Goal: Task Accomplishment & Management: Complete application form

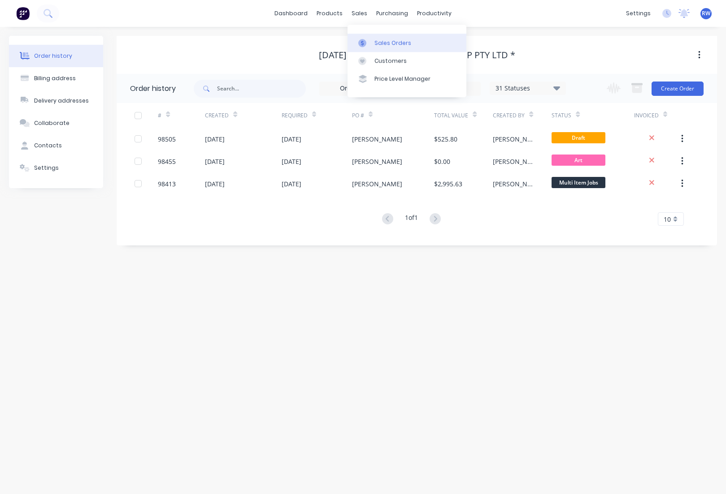
click at [388, 44] on div "Sales Orders" at bounding box center [392, 43] width 37 height 8
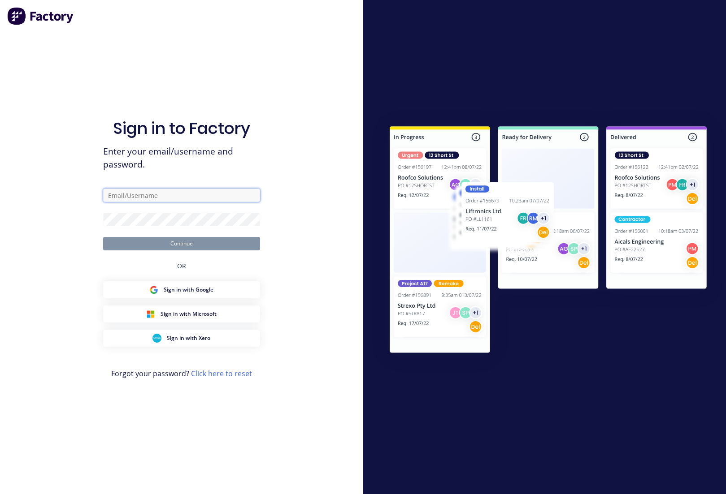
click at [163, 198] on input "text" at bounding box center [181, 195] width 157 height 13
type input "[EMAIL_ADDRESS][DOMAIN_NAME]"
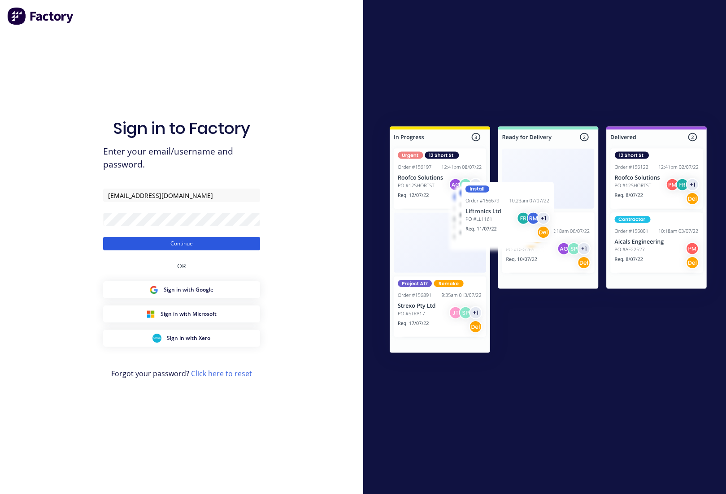
click at [161, 245] on button "Continue" at bounding box center [181, 243] width 157 height 13
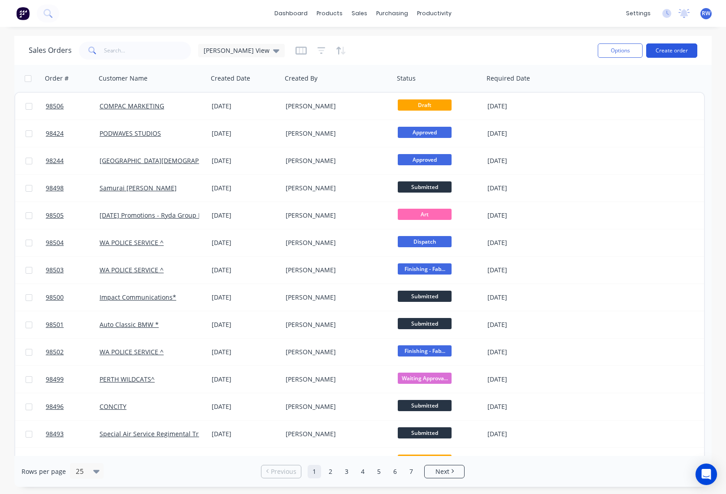
click at [676, 51] on button "Create order" at bounding box center [671, 50] width 51 height 14
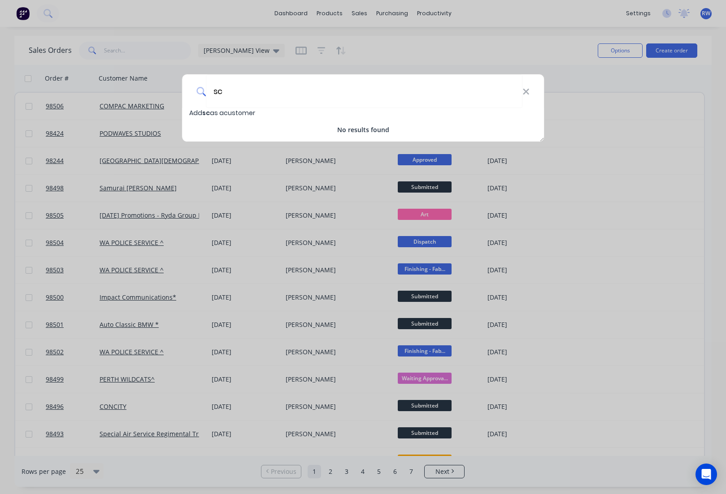
type input "s"
type input "School of Special Educational Needs"
click at [277, 114] on span "School of Special Educational Needs" at bounding box center [264, 112] width 124 height 9
select select "AU"
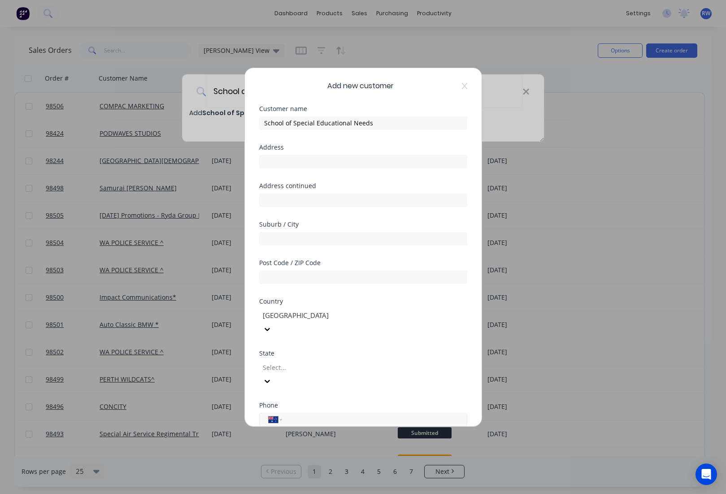
click at [316, 415] on input "tel" at bounding box center [372, 420] width 169 height 10
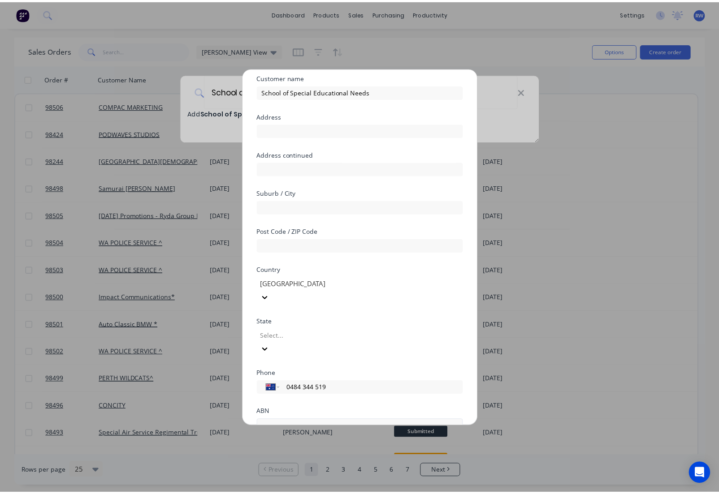
scroll to position [79, 0]
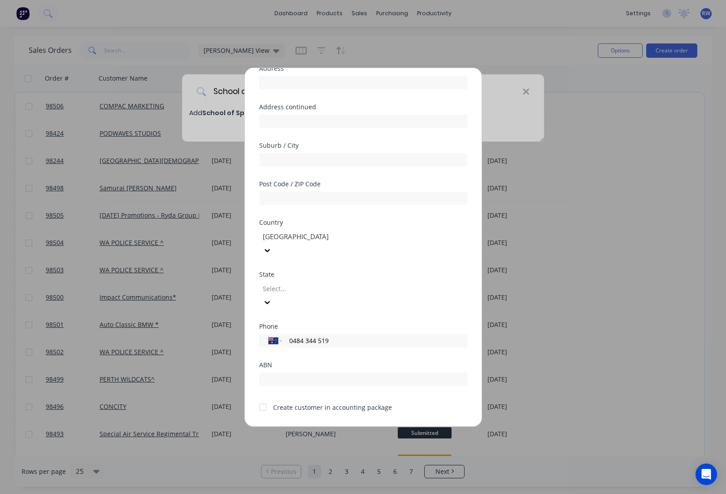
type input "0484 344 519"
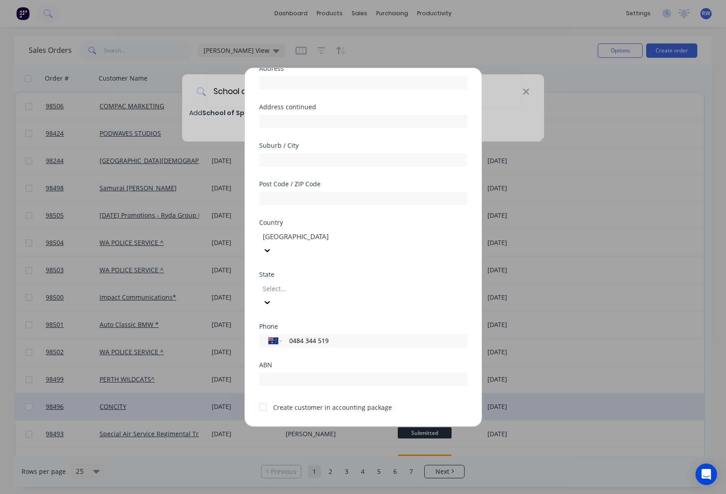
click at [325, 427] on button "Save" at bounding box center [334, 434] width 49 height 14
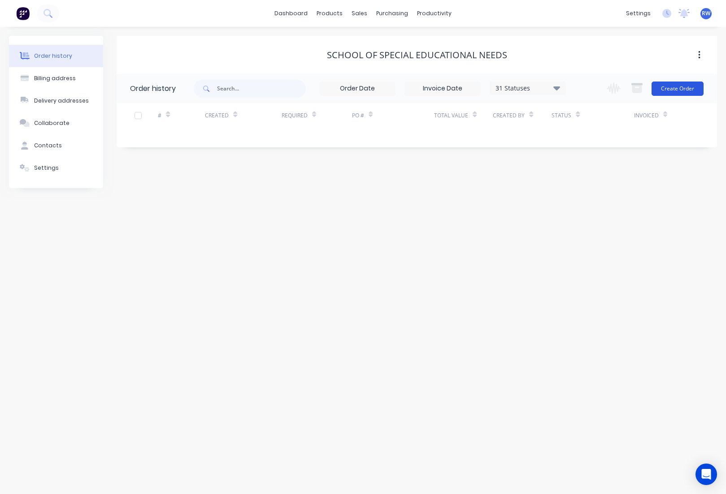
click at [680, 90] on button "Create Order" at bounding box center [677, 89] width 52 height 14
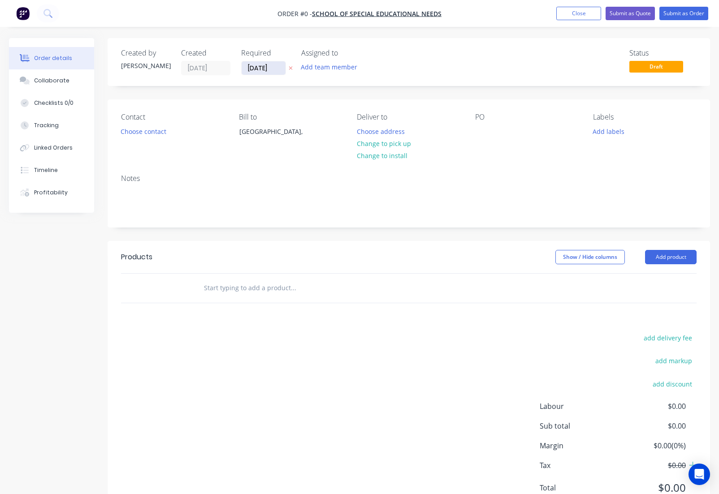
click at [272, 67] on input "[DATE]" at bounding box center [264, 67] width 44 height 13
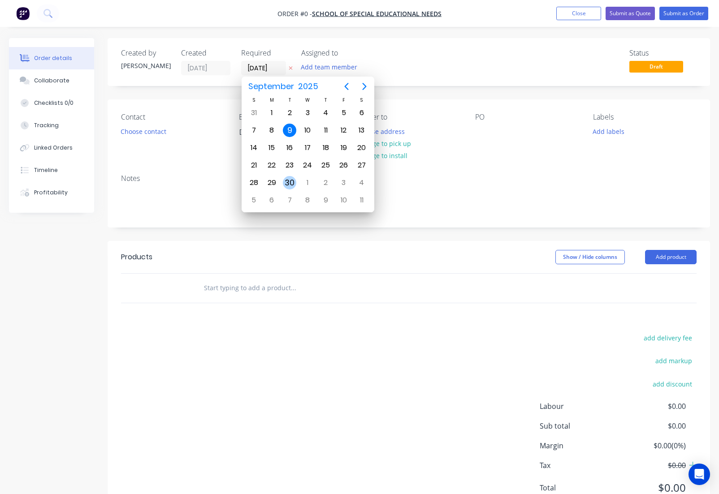
click at [290, 183] on div "30" at bounding box center [289, 182] width 13 height 13
type input "[DATE]"
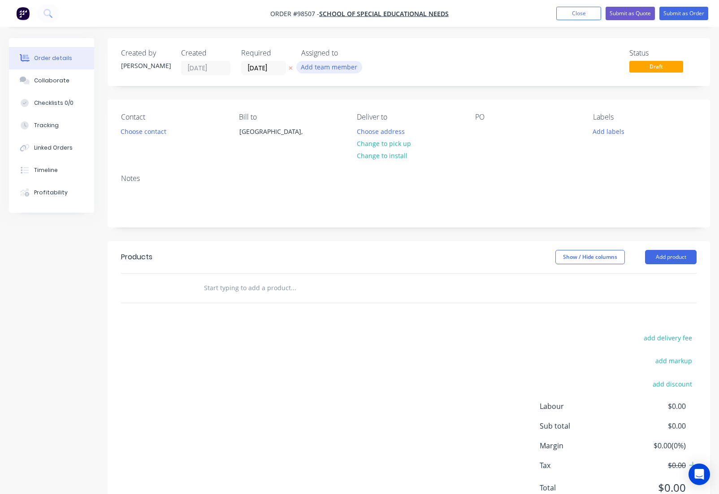
click at [334, 69] on button "Add team member" at bounding box center [329, 67] width 66 height 12
type input "rho"
click at [341, 118] on div "[PERSON_NAME] (You)" at bounding box center [374, 117] width 90 height 9
click at [130, 134] on button "Choose contact" at bounding box center [143, 131] width 55 height 12
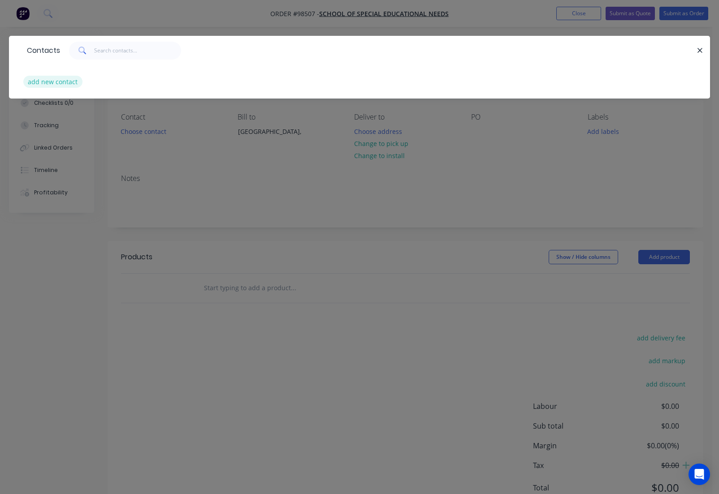
click at [57, 84] on button "add new contact" at bounding box center [52, 82] width 59 height 12
select select "AU"
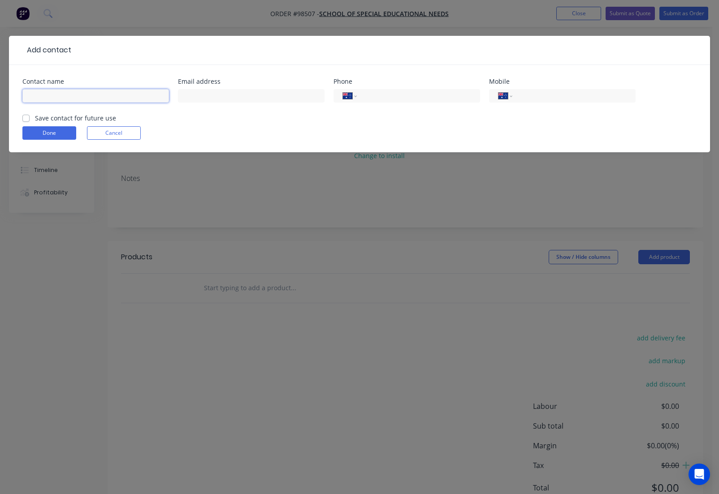
click at [74, 99] on input "text" at bounding box center [95, 95] width 147 height 13
type input "[PERSON_NAME]"
click at [281, 95] on input "text" at bounding box center [251, 95] width 147 height 13
paste input "[PERSON_NAME][EMAIL_ADDRESS][DOMAIN_NAME]"
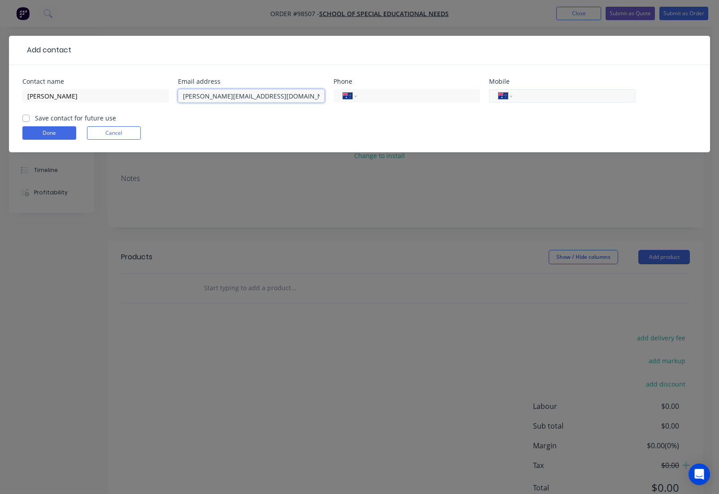
type input "[PERSON_NAME][EMAIL_ADDRESS][DOMAIN_NAME]"
click at [524, 96] on input "tel" at bounding box center [573, 96] width 108 height 10
type input "0484 344 519"
drag, startPoint x: 27, startPoint y: 118, endPoint x: 36, endPoint y: 129, distance: 14.3
click at [35, 119] on label "Save contact for future use" at bounding box center [75, 117] width 81 height 9
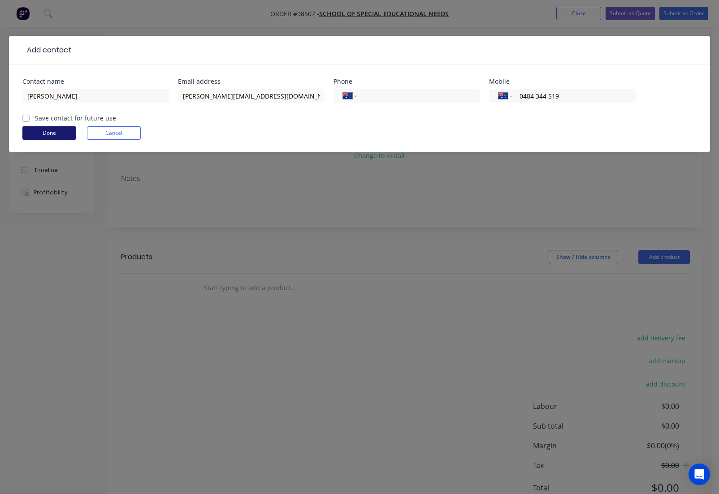
click at [27, 119] on input "Save contact for future use" at bounding box center [25, 117] width 7 height 9
checkbox input "true"
click at [43, 134] on button "Done" at bounding box center [49, 132] width 54 height 13
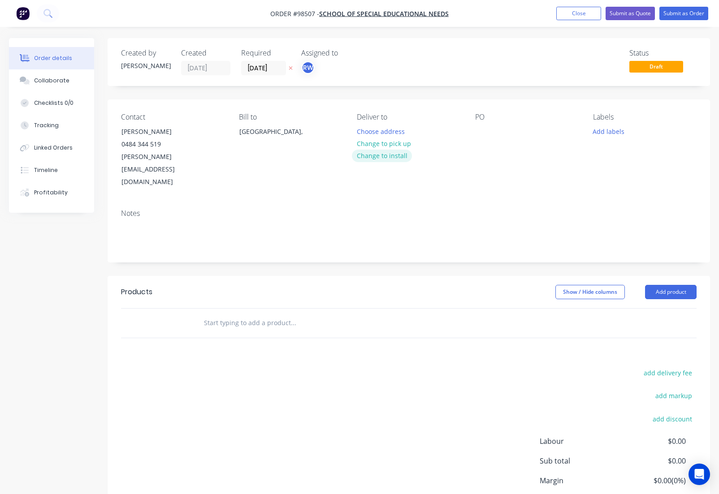
click at [377, 156] on button "Change to install" at bounding box center [382, 156] width 60 height 12
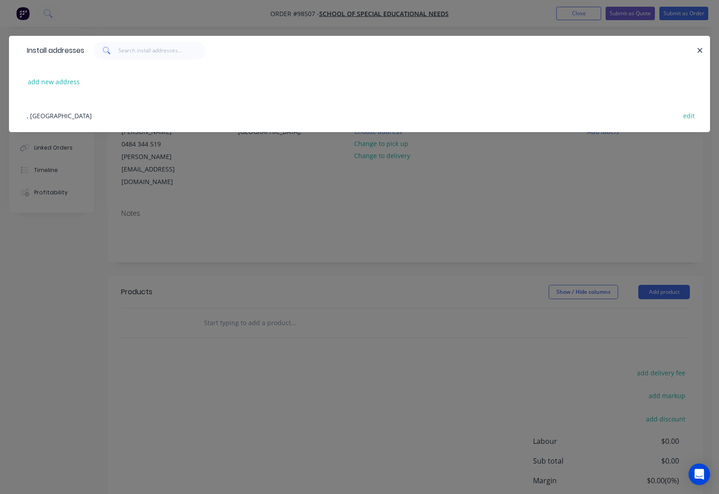
drag, startPoint x: 82, startPoint y: 116, endPoint x: 110, endPoint y: 126, distance: 30.1
click at [82, 116] on div ", [GEOGRAPHIC_DATA] edit" at bounding box center [359, 116] width 674 height 34
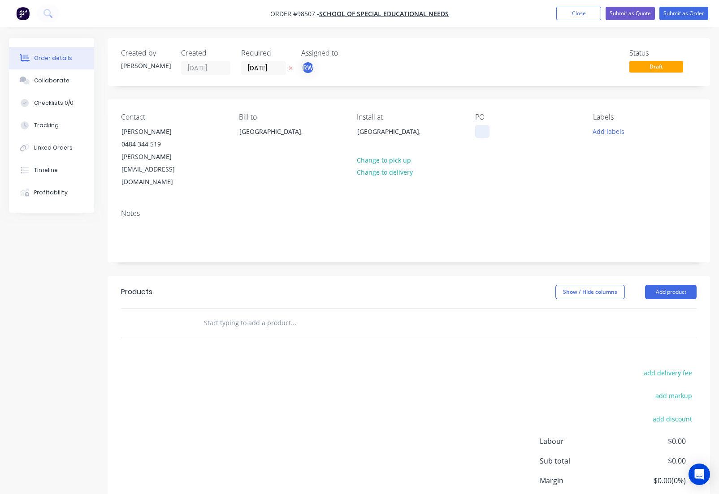
click at [477, 129] on div at bounding box center [482, 131] width 14 height 13
click at [611, 131] on button "Add labels" at bounding box center [608, 131] width 41 height 12
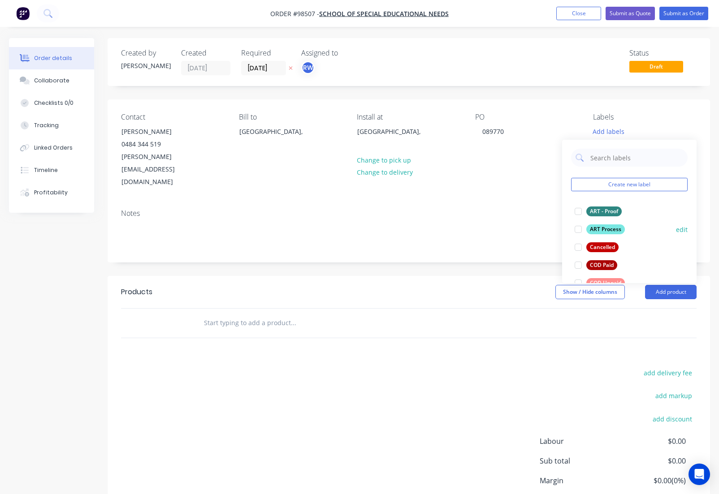
drag, startPoint x: 602, startPoint y: 212, endPoint x: 604, endPoint y: 222, distance: 10.9
click at [602, 212] on div "ART - Proof" at bounding box center [603, 212] width 35 height 10
click at [606, 225] on div "ART Process" at bounding box center [605, 226] width 39 height 10
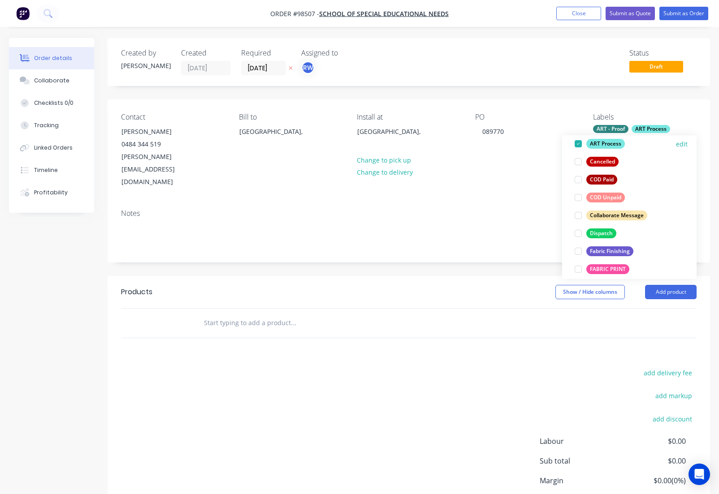
scroll to position [84, 0]
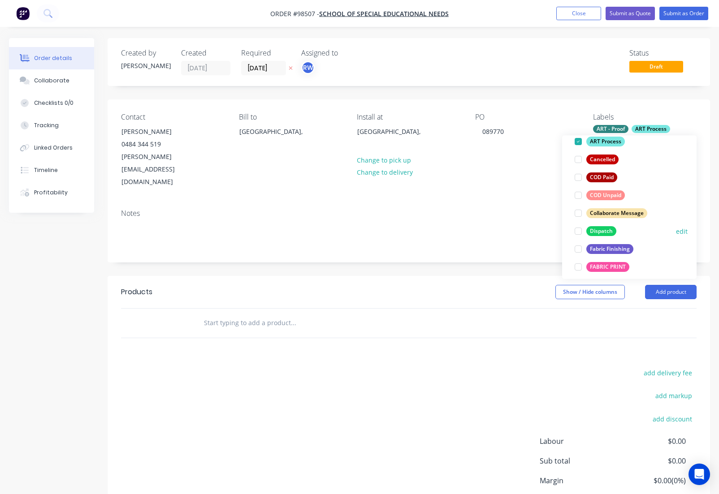
click at [600, 232] on div "Dispatch" at bounding box center [601, 231] width 30 height 10
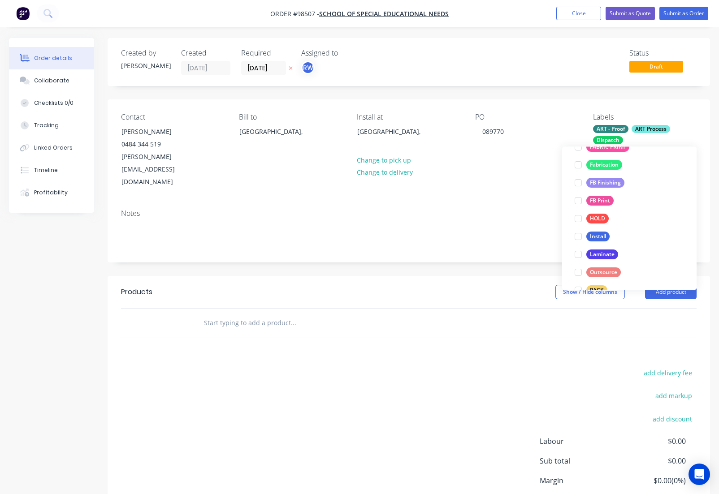
scroll to position [220, 0]
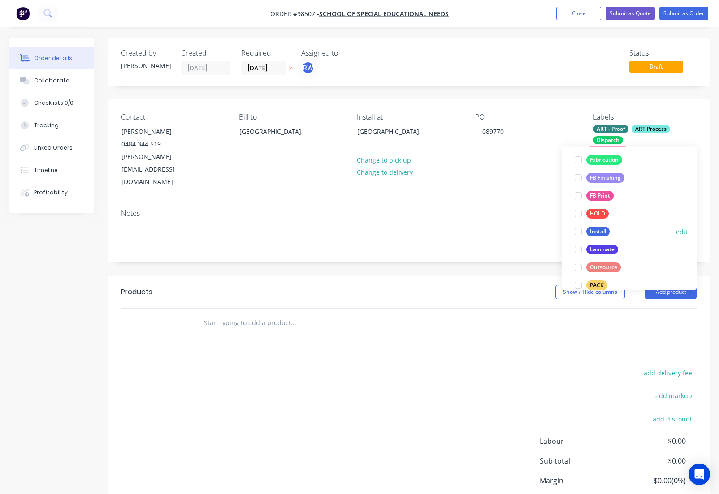
click at [597, 231] on div "Install" at bounding box center [597, 232] width 23 height 10
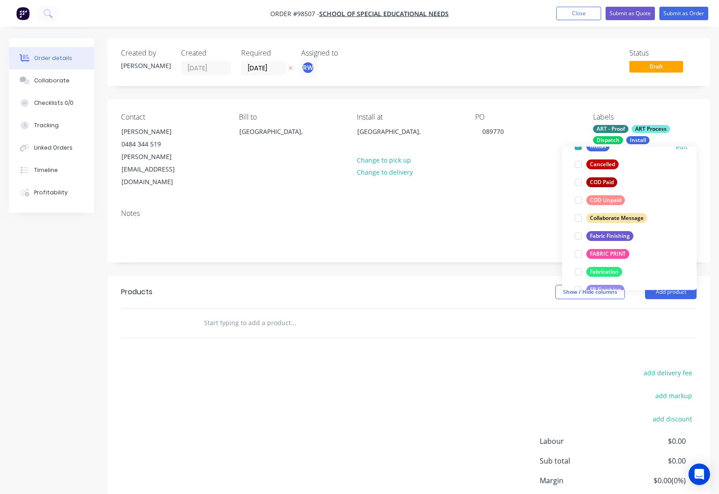
scroll to position [162, 0]
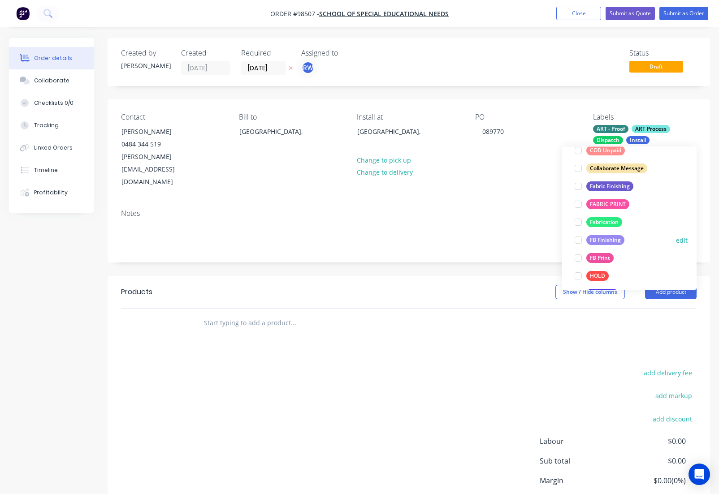
click at [607, 242] on div "FB Finishing" at bounding box center [605, 241] width 38 height 10
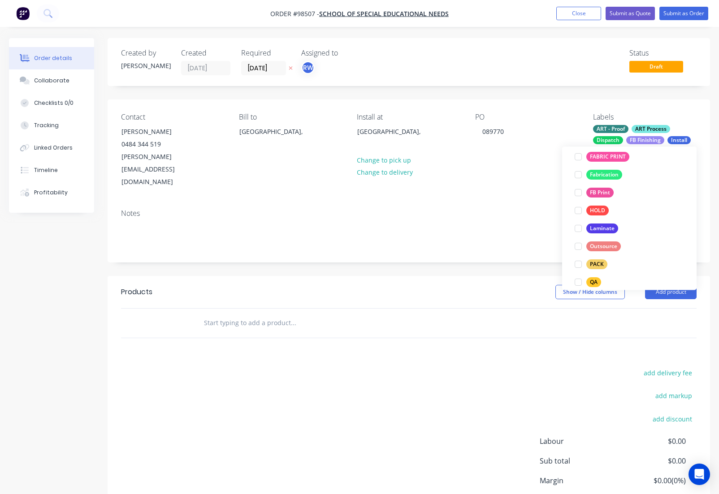
scroll to position [249, 0]
click at [596, 198] on div "FB Print" at bounding box center [599, 198] width 27 height 10
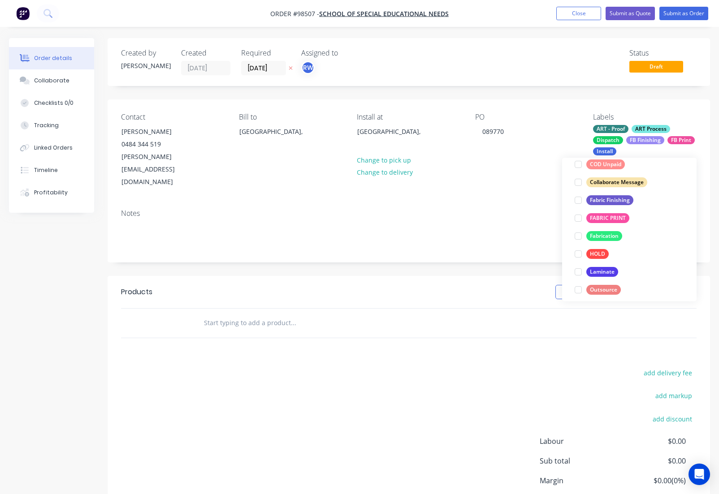
scroll to position [253, 0]
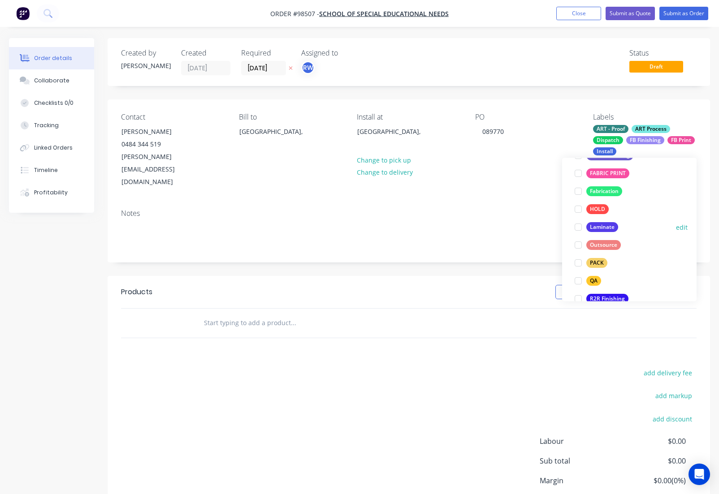
click at [600, 227] on div "Laminate" at bounding box center [602, 228] width 32 height 10
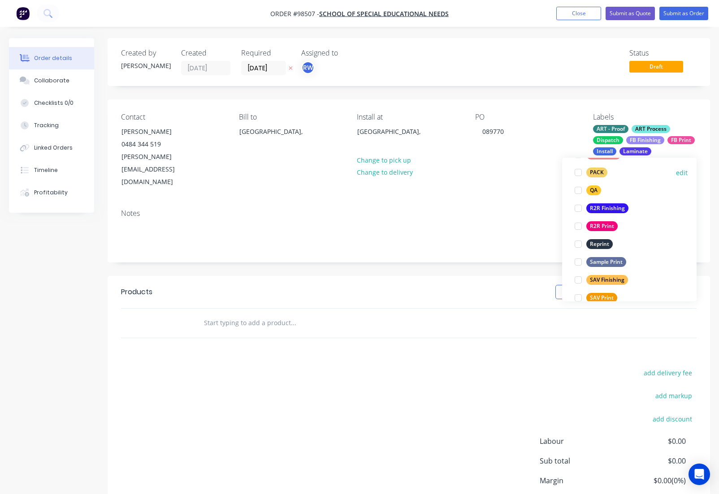
click at [592, 174] on div "PACK" at bounding box center [596, 173] width 21 height 10
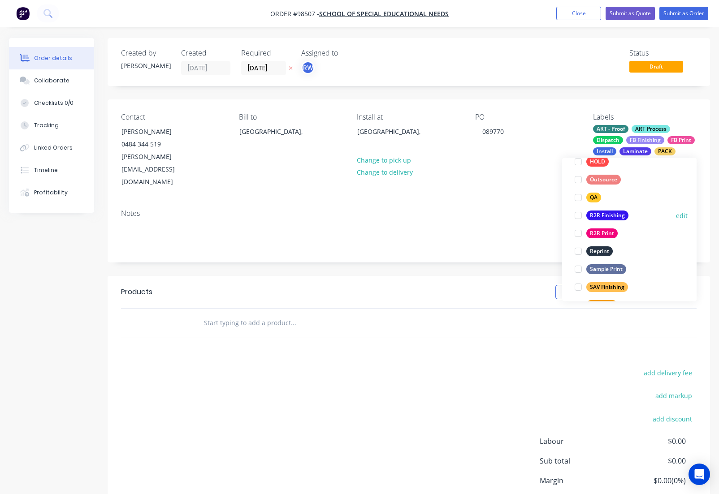
scroll to position [326, 0]
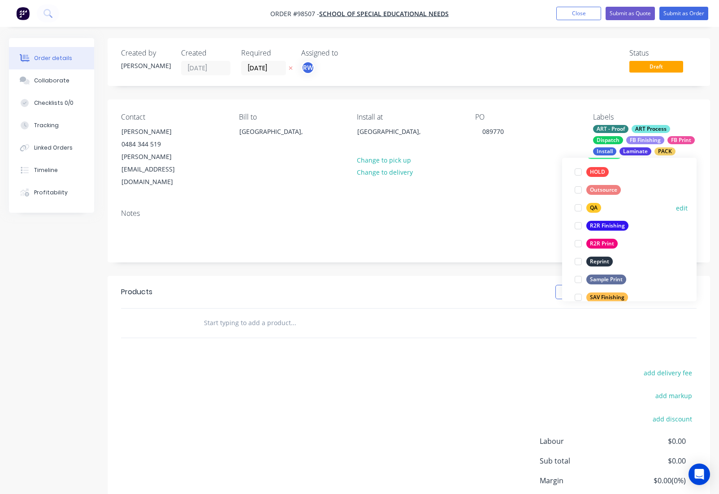
click at [591, 209] on div "QA" at bounding box center [593, 209] width 15 height 10
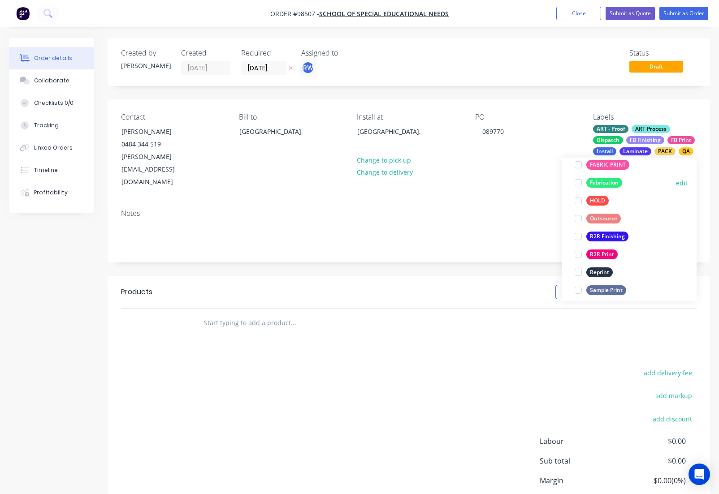
click at [601, 186] on div "Fabrication" at bounding box center [604, 183] width 36 height 10
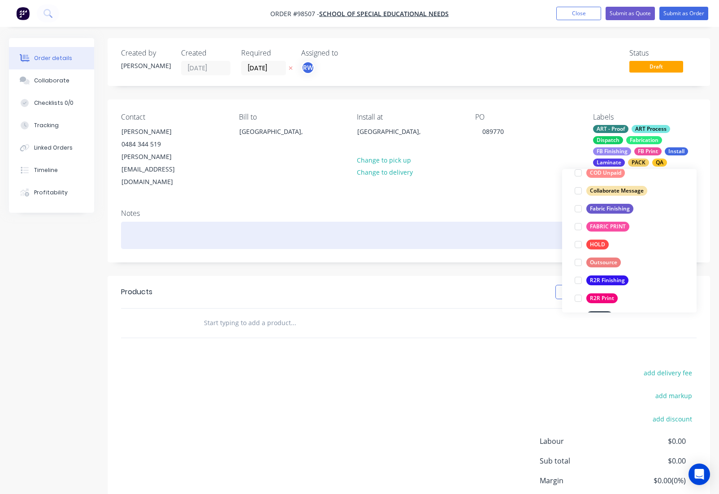
scroll to position [277, 0]
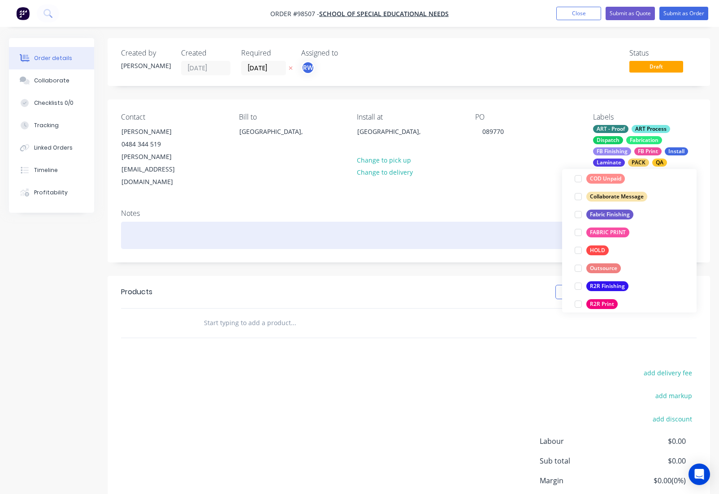
click at [221, 222] on div at bounding box center [409, 235] width 576 height 27
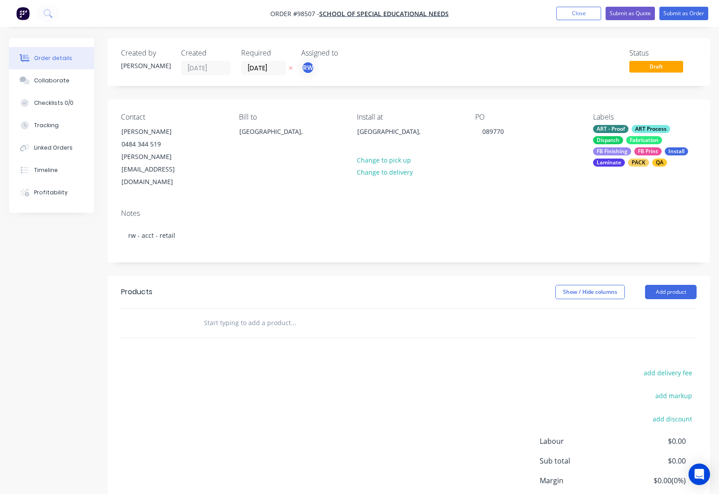
click at [245, 314] on input "text" at bounding box center [293, 323] width 179 height 18
paste input "Heathrdidge Engagement Centre (located on the same school site as [GEOGRAPHIC_D…"
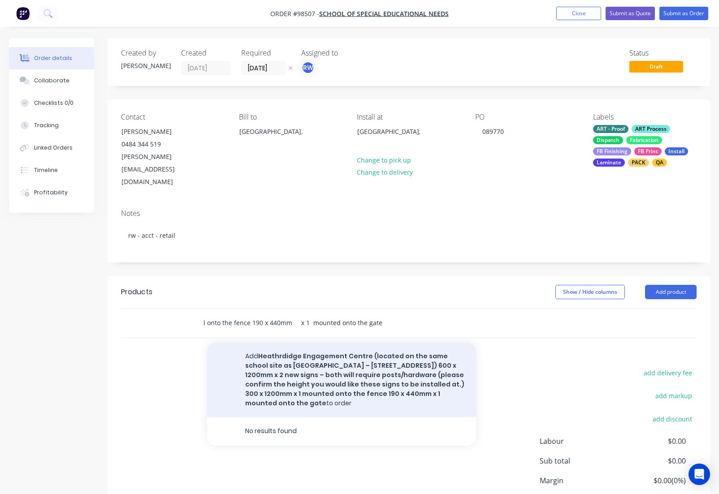
type input "Heathrdidge Engagement Centre (located on the same school site as [GEOGRAPHIC_D…"
click at [296, 343] on button "Add Heathrdidge Engagement Centre (located on the same school site as [GEOGRAPH…" at bounding box center [341, 380] width 269 height 74
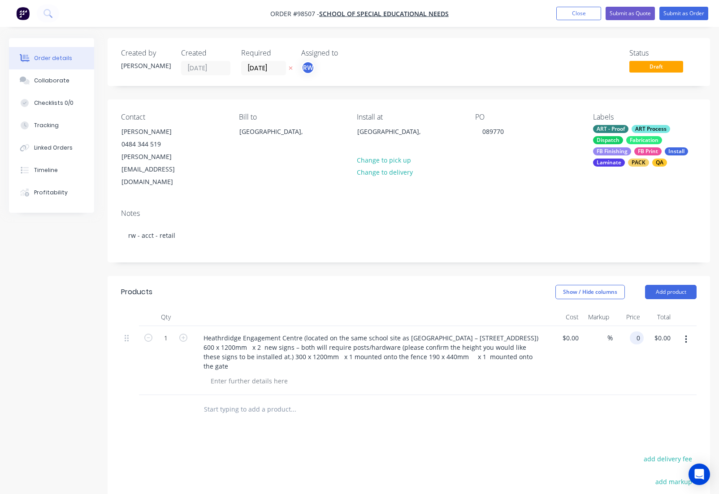
click at [633, 332] on input "0" at bounding box center [638, 338] width 10 height 13
type input "$1,080.00"
click at [255, 401] on input "text" at bounding box center [293, 410] width 179 height 18
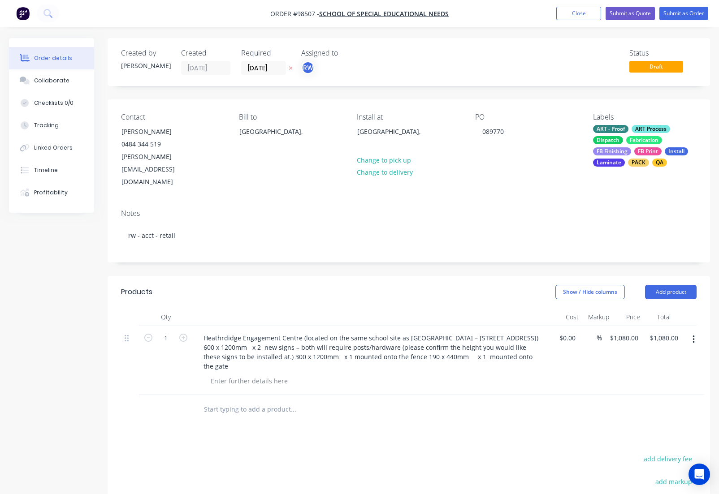
paste input "[GEOGRAPHIC_DATA] Engagement Centre (located at [STREET_ADDRESS]) 600 x 1200mm …"
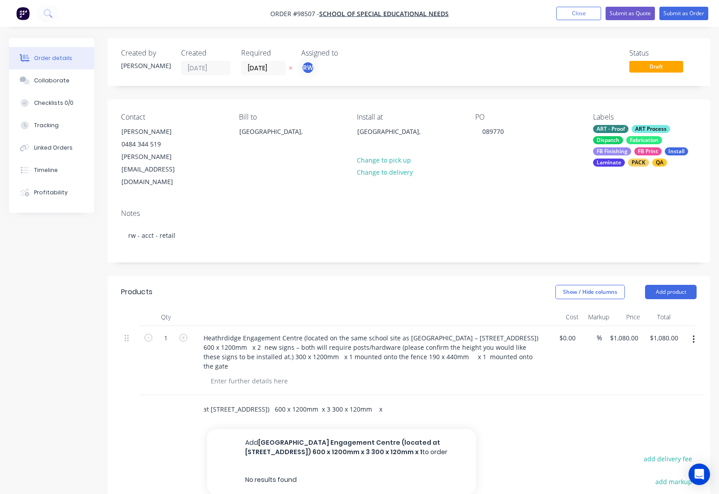
type input "[GEOGRAPHIC_DATA] Engagement Centre (located at [STREET_ADDRESS]) 600 x 1200mm …"
click at [295, 429] on button "[GEOGRAPHIC_DATA] Engagement Centre (located at [STREET_ADDRESS]) 600 x 1200mm …" at bounding box center [341, 447] width 269 height 37
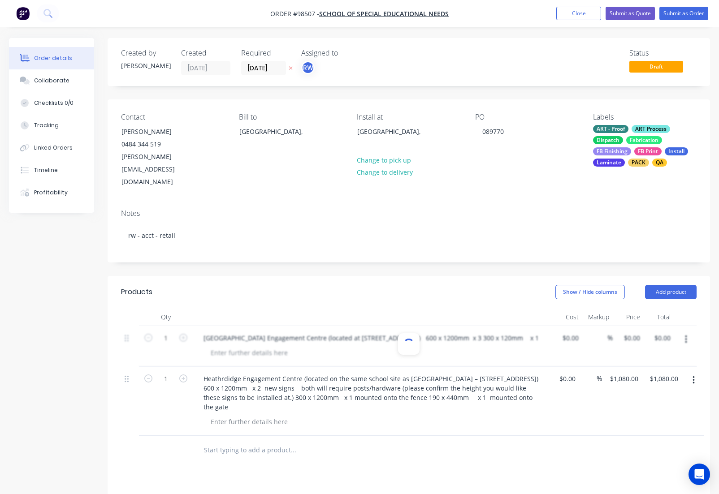
scroll to position [0, 0]
click at [260, 442] on input "text" at bounding box center [293, 451] width 179 height 18
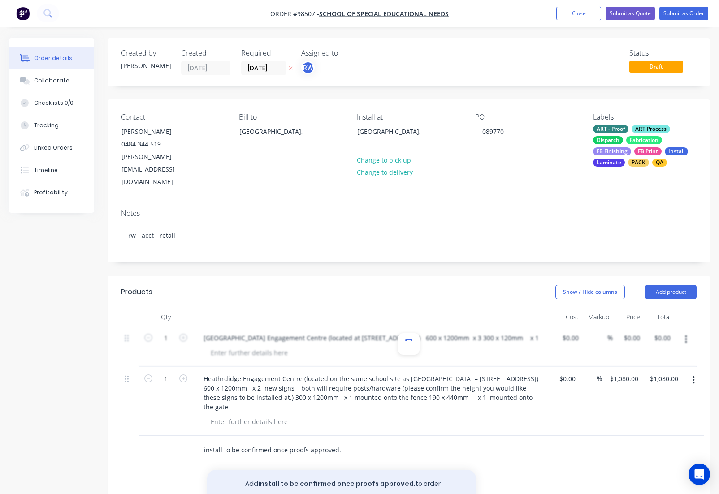
type input "install to be confirmed once proofs approved."
click at [295, 470] on button "Add install to be confirmed once proofs approved. to order" at bounding box center [341, 484] width 269 height 29
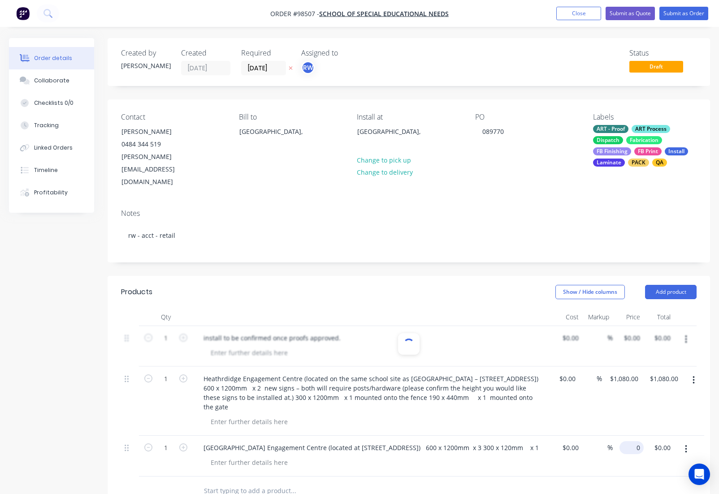
click at [632, 442] on input "0" at bounding box center [633, 448] width 21 height 13
type input "$985.00"
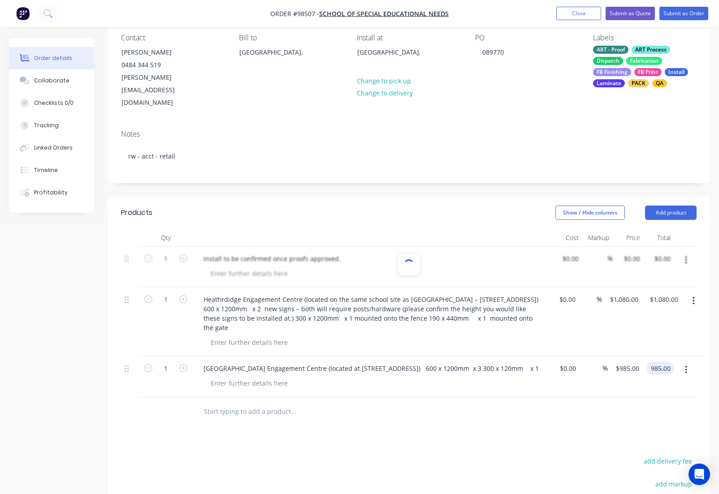
scroll to position [80, 0]
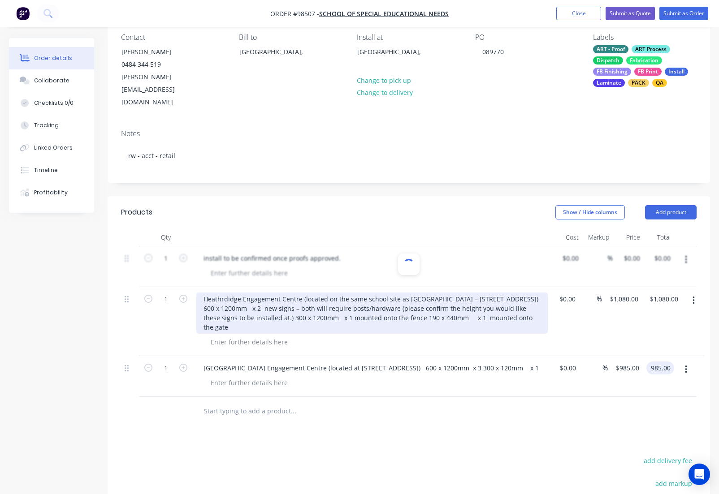
type input "$985.00"
drag, startPoint x: 237, startPoint y: 286, endPoint x: 244, endPoint y: 307, distance: 21.8
click at [244, 307] on div "Heathrdidge Engagement Centre (located on the same school site as [GEOGRAPHIC_D…" at bounding box center [371, 313] width 351 height 41
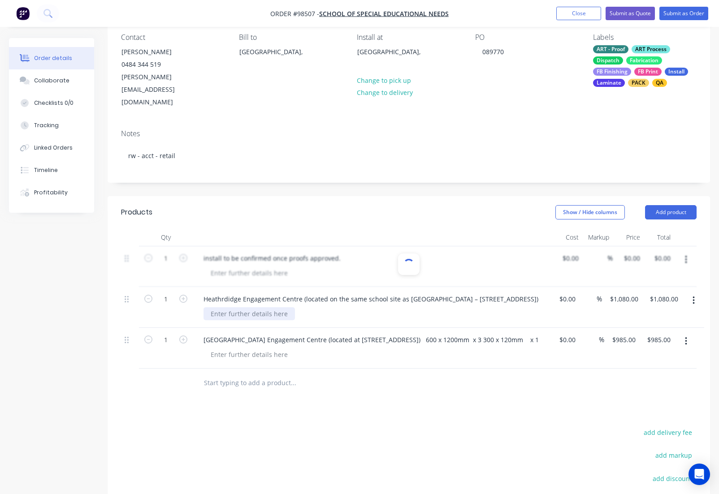
click at [238, 308] on div at bounding box center [249, 314] width 91 height 13
paste div
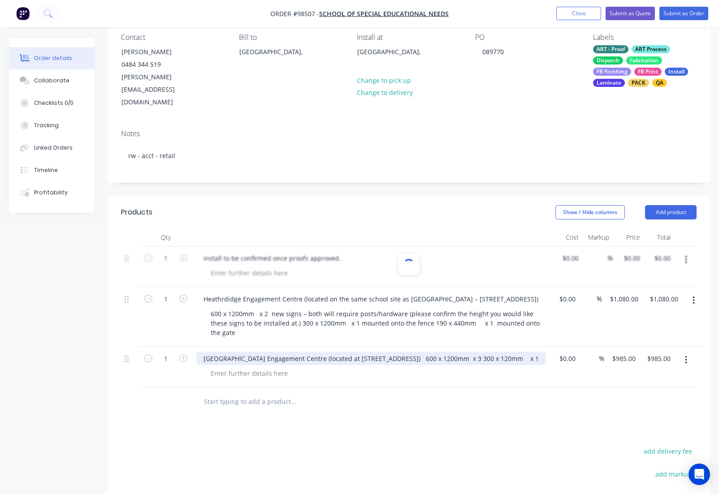
drag, startPoint x: 420, startPoint y: 336, endPoint x: 540, endPoint y: 339, distance: 119.7
click at [540, 352] on div "[GEOGRAPHIC_DATA] Engagement Centre (located at [STREET_ADDRESS]) 600 x 1200mm …" at bounding box center [371, 358] width 350 height 13
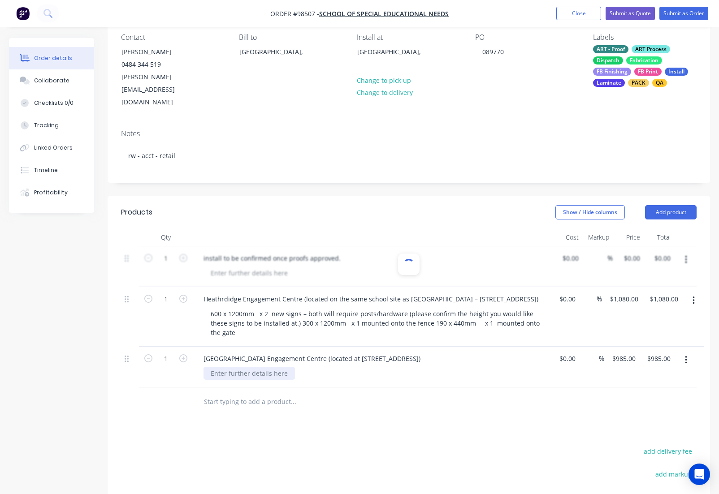
click at [241, 367] on div at bounding box center [249, 373] width 91 height 13
click at [267, 367] on div "600 x 1200mm x 3 300 x 120mm x 1" at bounding box center [267, 373] width 127 height 13
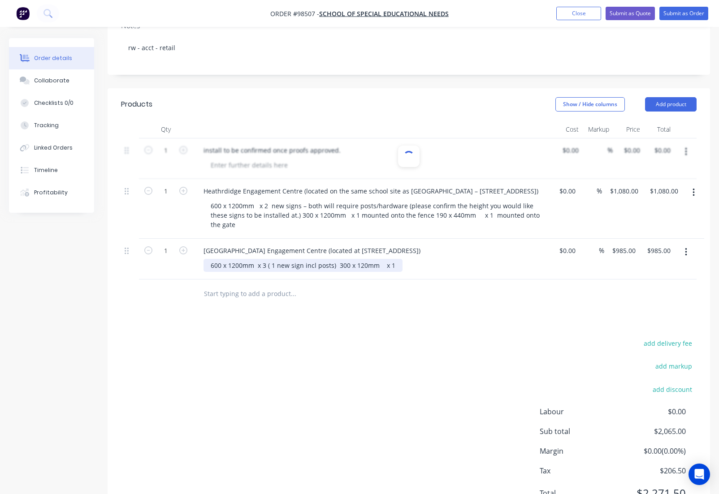
scroll to position [209, 0]
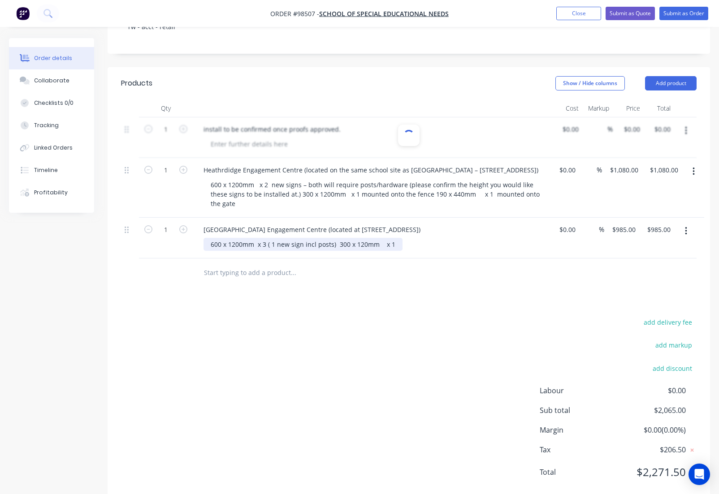
click at [331, 238] on div "600 x 1200mm x 3 ( 1 new sign incl posts) 300 x 120mm x 1" at bounding box center [303, 244] width 199 height 13
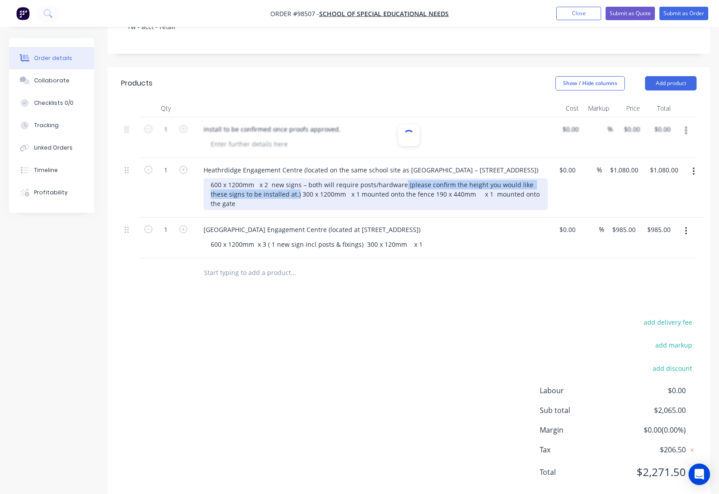
drag, startPoint x: 402, startPoint y: 173, endPoint x: 280, endPoint y: 183, distance: 121.9
click at [280, 183] on div "600 x 1200mm x 2 new signs – both will require posts/hardware (please confirm t…" at bounding box center [376, 194] width 344 height 32
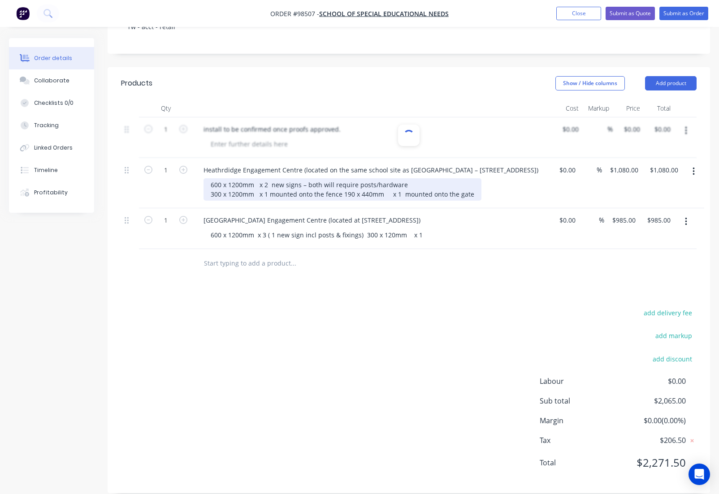
click at [343, 183] on div "600 x 1200mm x 2 new signs – both will require posts/hardware 300 x 1200mm x 1 …" at bounding box center [343, 189] width 278 height 22
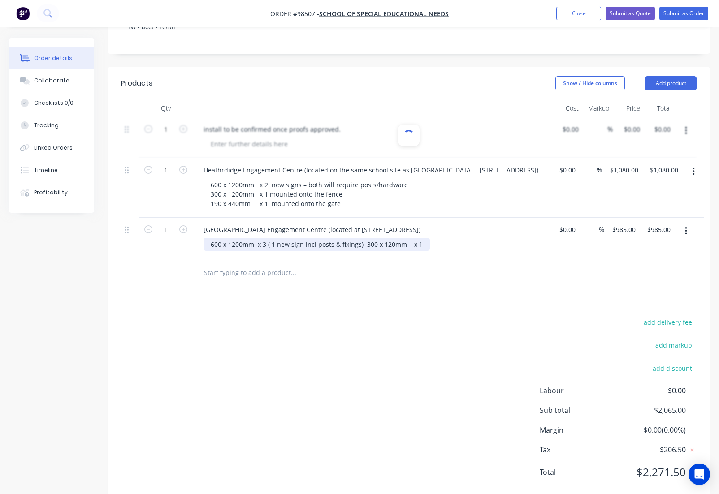
click at [363, 238] on div "600 x 1200mm x 3 ( 1 new sign incl posts & fixings) 300 x 120mm x 1" at bounding box center [317, 244] width 226 height 13
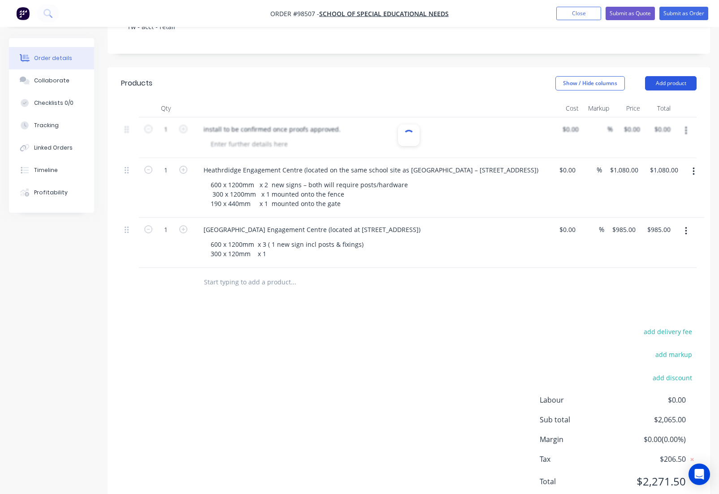
click at [659, 76] on button "Add product" at bounding box center [671, 83] width 52 height 14
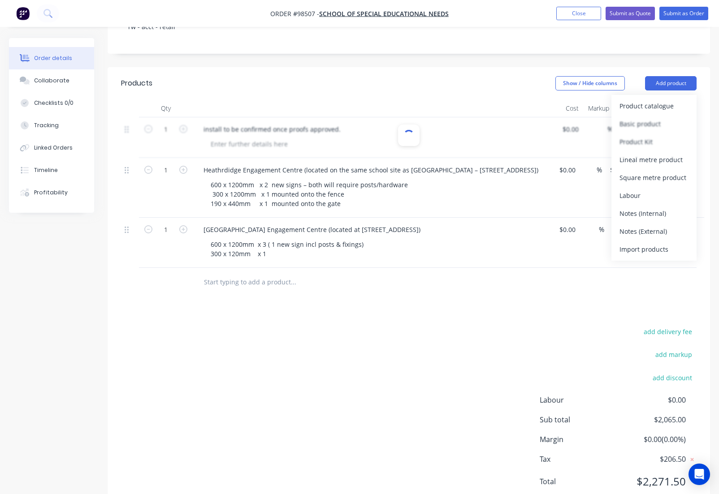
click at [631, 225] on div "Notes (External)" at bounding box center [654, 231] width 69 height 13
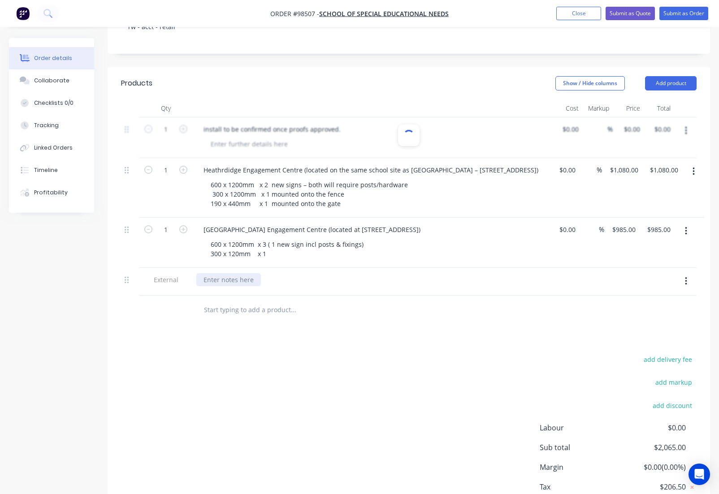
drag, startPoint x: 226, startPoint y: 265, endPoint x: 231, endPoint y: 265, distance: 4.5
click at [228, 273] on div at bounding box center [228, 279] width 65 height 13
click at [366, 273] on div "Artwork should be held on file form previous orders #" at bounding box center [284, 279] width 176 height 13
click at [387, 273] on div "Artwork should be held on file form previous orders #95556 &" at bounding box center [296, 279] width 200 height 13
click at [302, 273] on div "Artwork should be held on file form previous orders #95556" at bounding box center [293, 279] width 194 height 13
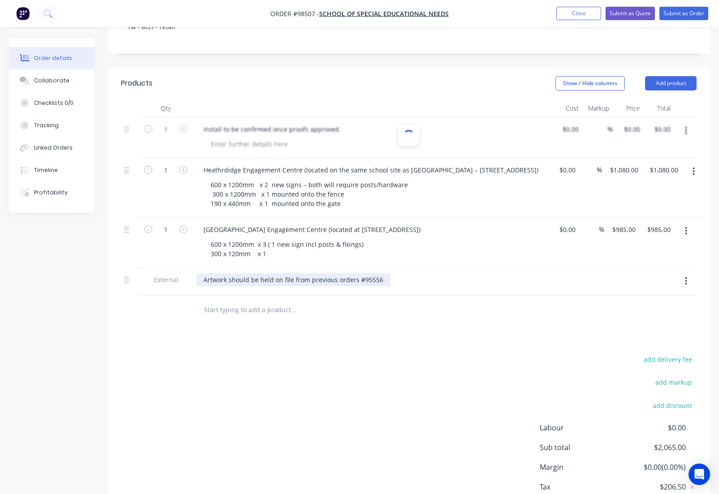
scroll to position [209, 0]
click at [655, 76] on button "Add product" at bounding box center [671, 83] width 52 height 14
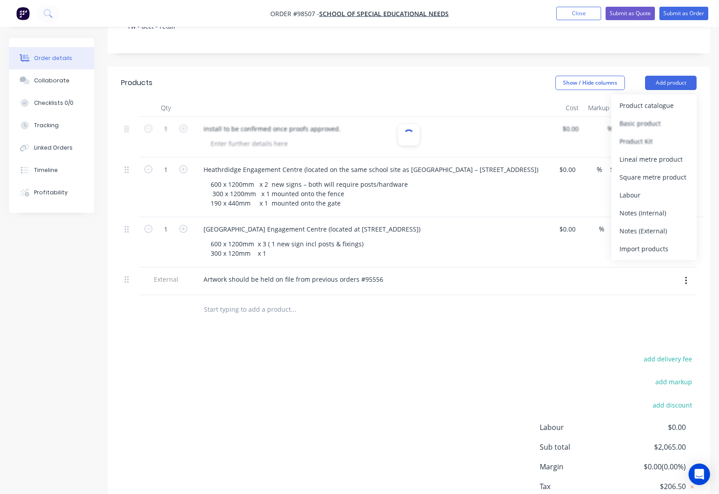
drag, startPoint x: 625, startPoint y: 206, endPoint x: 492, endPoint y: 253, distance: 140.9
click at [625, 225] on div "Notes (External)" at bounding box center [654, 231] width 69 height 13
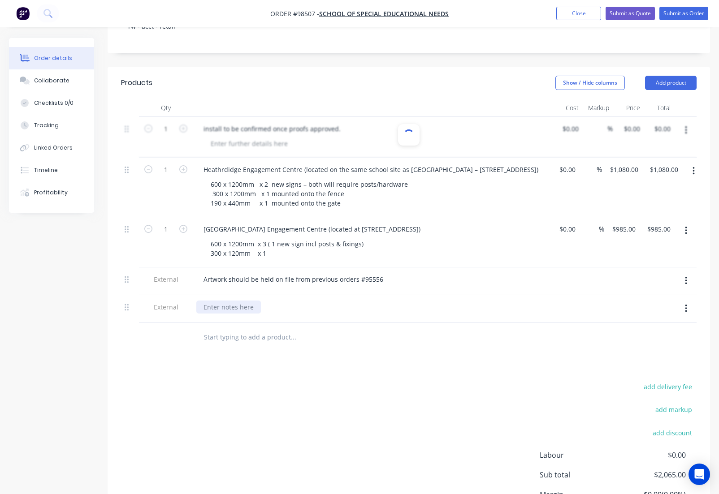
click at [231, 301] on div at bounding box center [228, 307] width 65 height 13
paste div
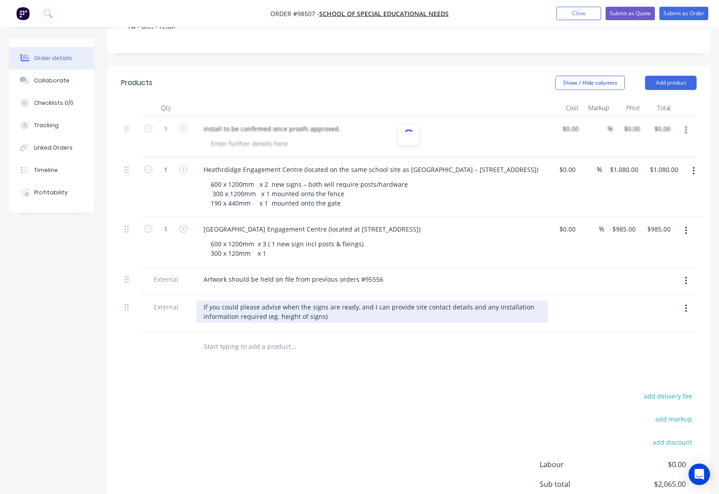
click at [371, 301] on div "If you could please advise when the signs are ready, and I can provide site con…" at bounding box center [371, 312] width 351 height 22
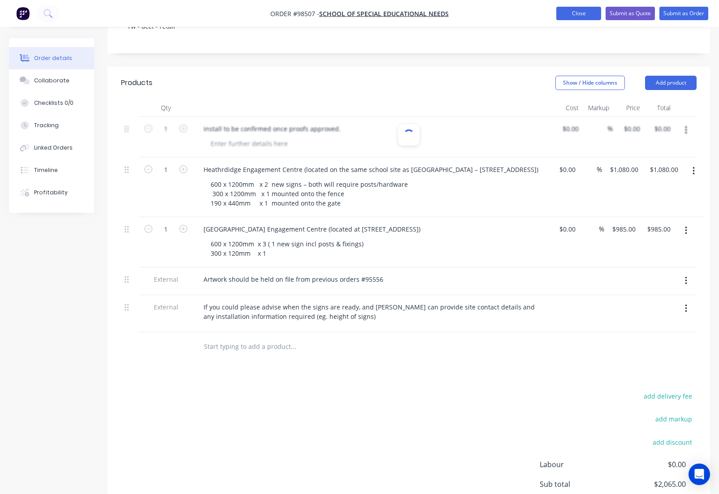
click at [566, 12] on button "Close" at bounding box center [578, 13] width 45 height 13
